Goal: Transaction & Acquisition: Purchase product/service

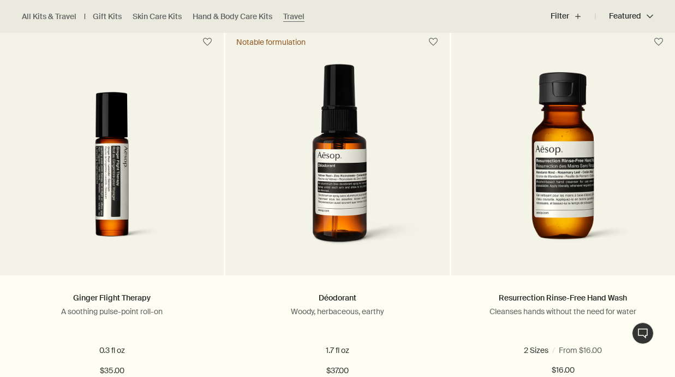
click at [648, 57] on div at bounding box center [337, 57] width 675 height 0
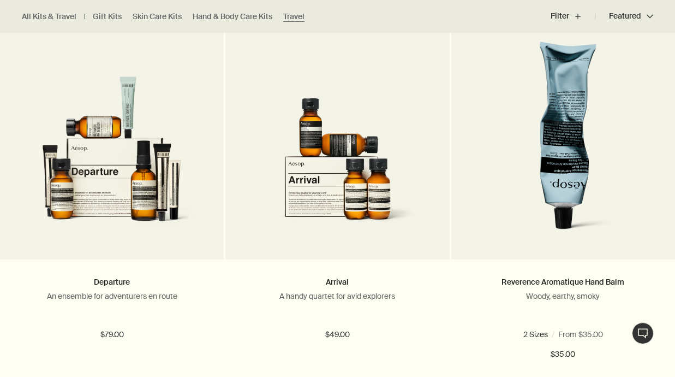
scroll to position [1538, 0]
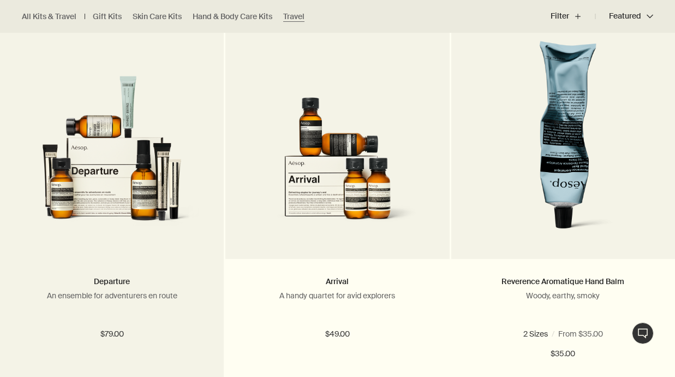
click at [152, 266] on div "Departure An ensemble for adventurers en route $79.00" at bounding box center [112, 317] width 224 height 117
click at [122, 277] on link "Departure" at bounding box center [112, 281] width 36 height 10
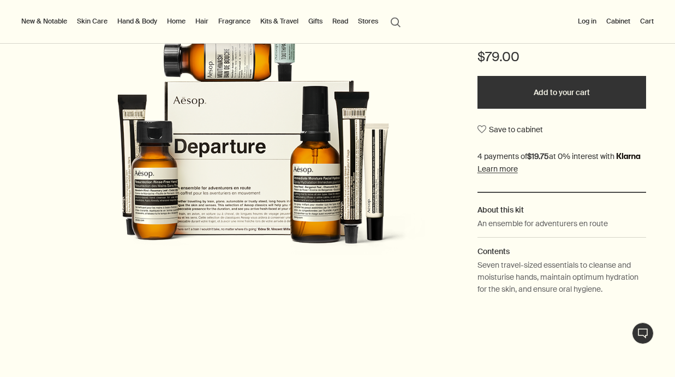
scroll to position [204, 0]
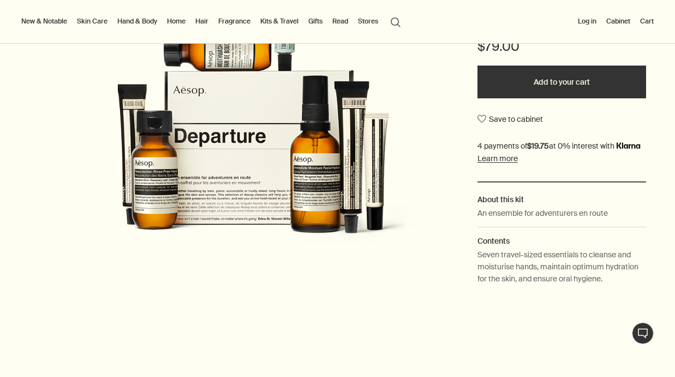
click at [650, 376] on div at bounding box center [337, 377] width 675 height 0
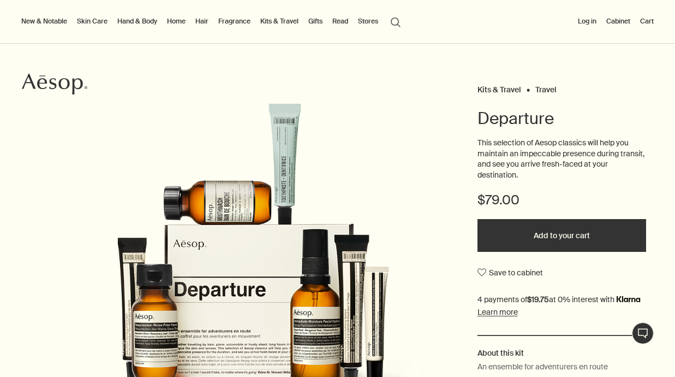
scroll to position [136, 0]
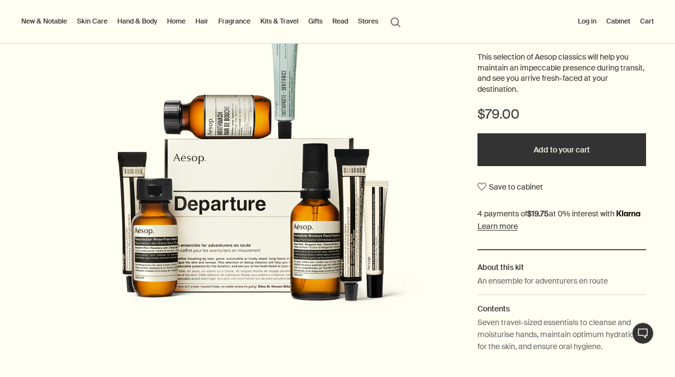
click at [323, 263] on img at bounding box center [253, 180] width 375 height 328
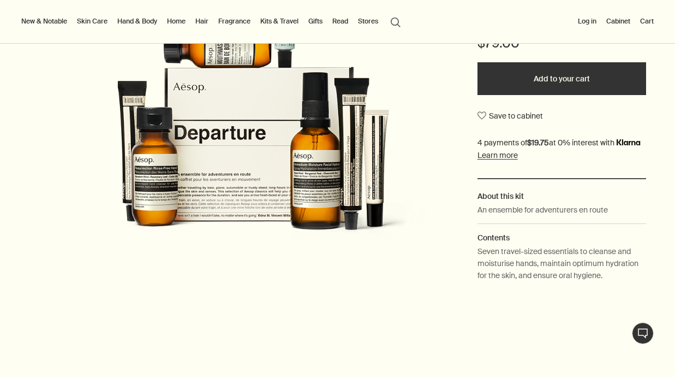
scroll to position [210, 0]
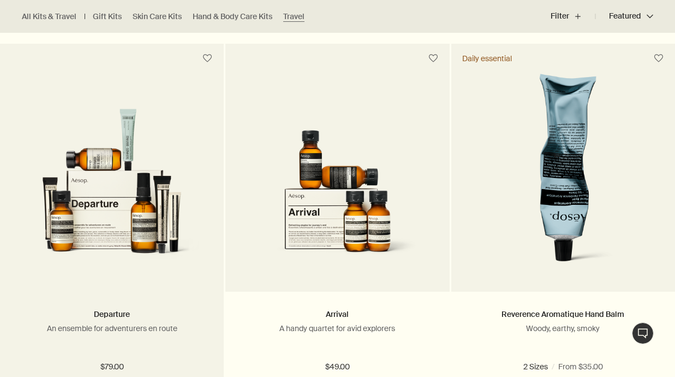
scroll to position [1507, 0]
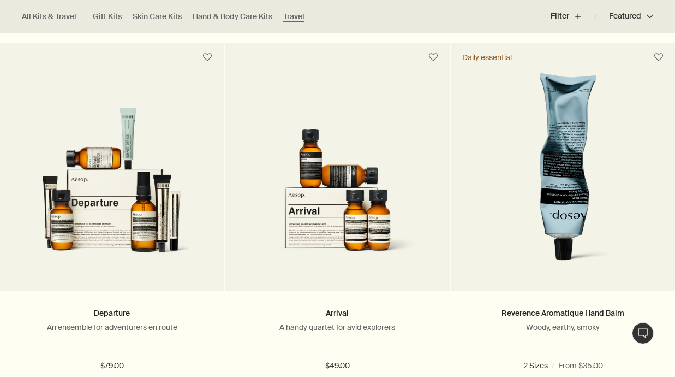
click at [230, 19] on link "Hand & Body Care Kits" at bounding box center [233, 16] width 80 height 10
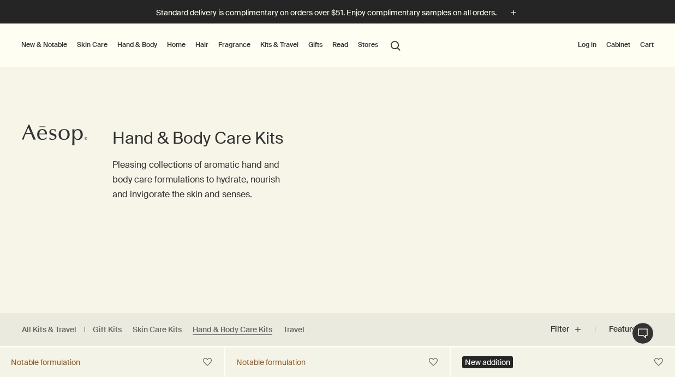
click at [131, 47] on link "Hand & Body" at bounding box center [137, 44] width 44 height 13
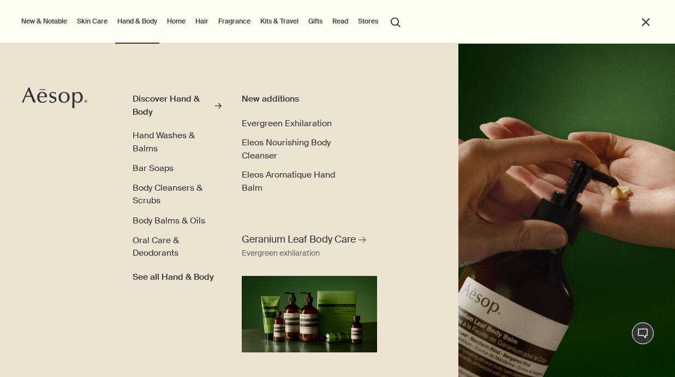
click at [200, 23] on link "Hair" at bounding box center [201, 21] width 17 height 13
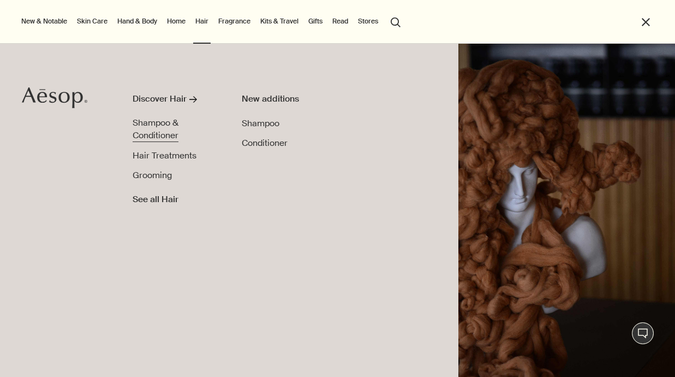
click at [169, 129] on link "Shampoo & Conditioner" at bounding box center [177, 130] width 89 height 26
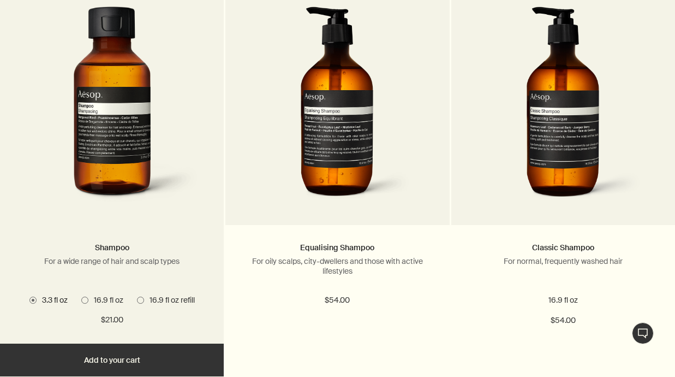
scroll to position [407, 0]
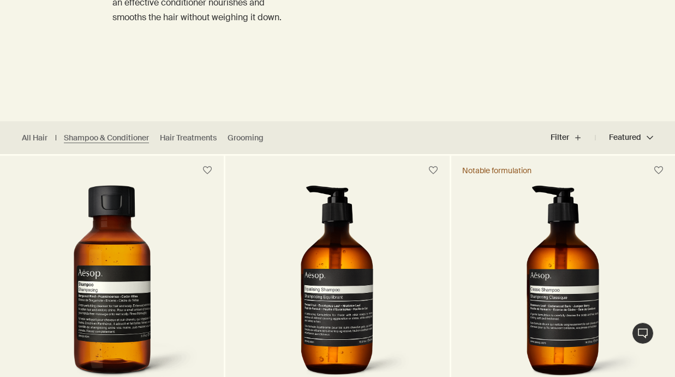
scroll to position [370, 0]
